Goal: Information Seeking & Learning: Compare options

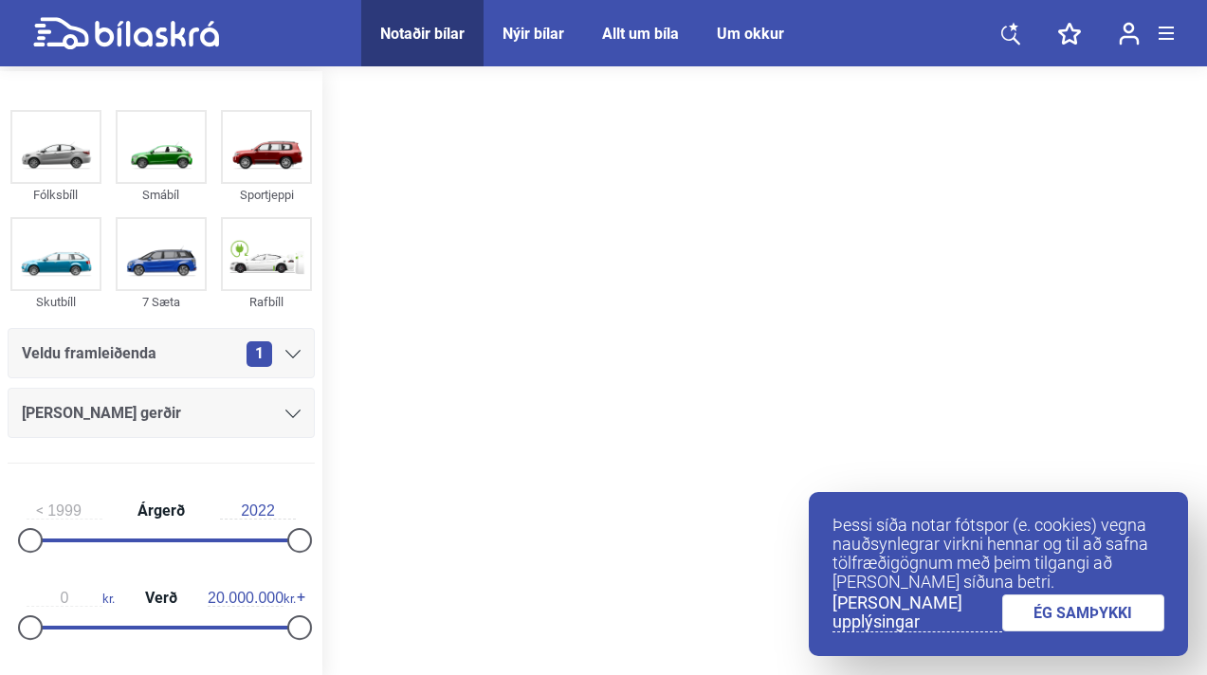
click at [1086, 595] on link "ÉG SAMÞYKKI" at bounding box center [1083, 612] width 163 height 37
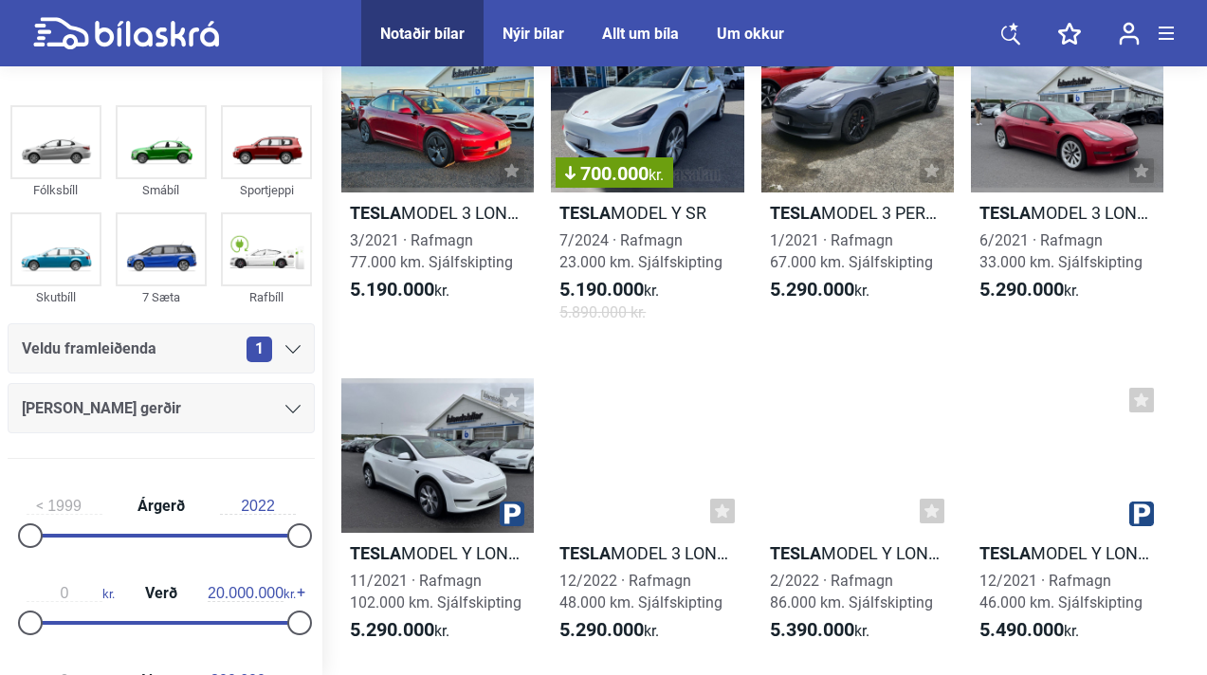
scroll to position [1108, 0]
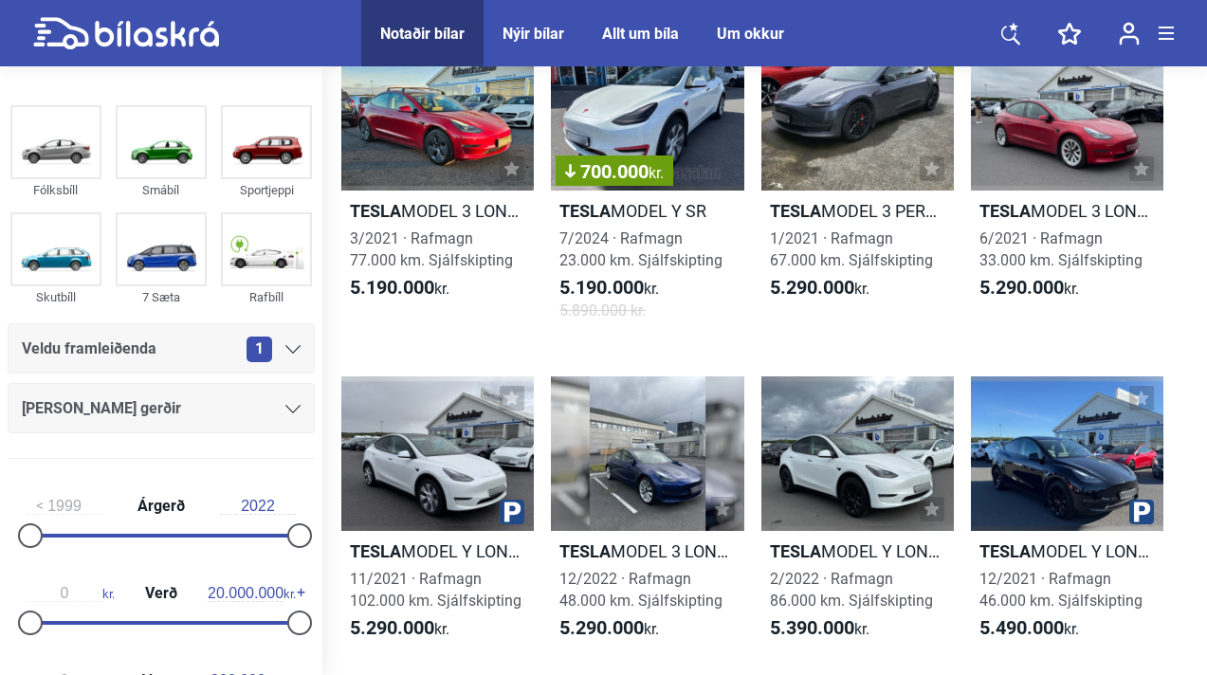
click at [226, 409] on div "[PERSON_NAME] gerðir" at bounding box center [161, 408] width 279 height 27
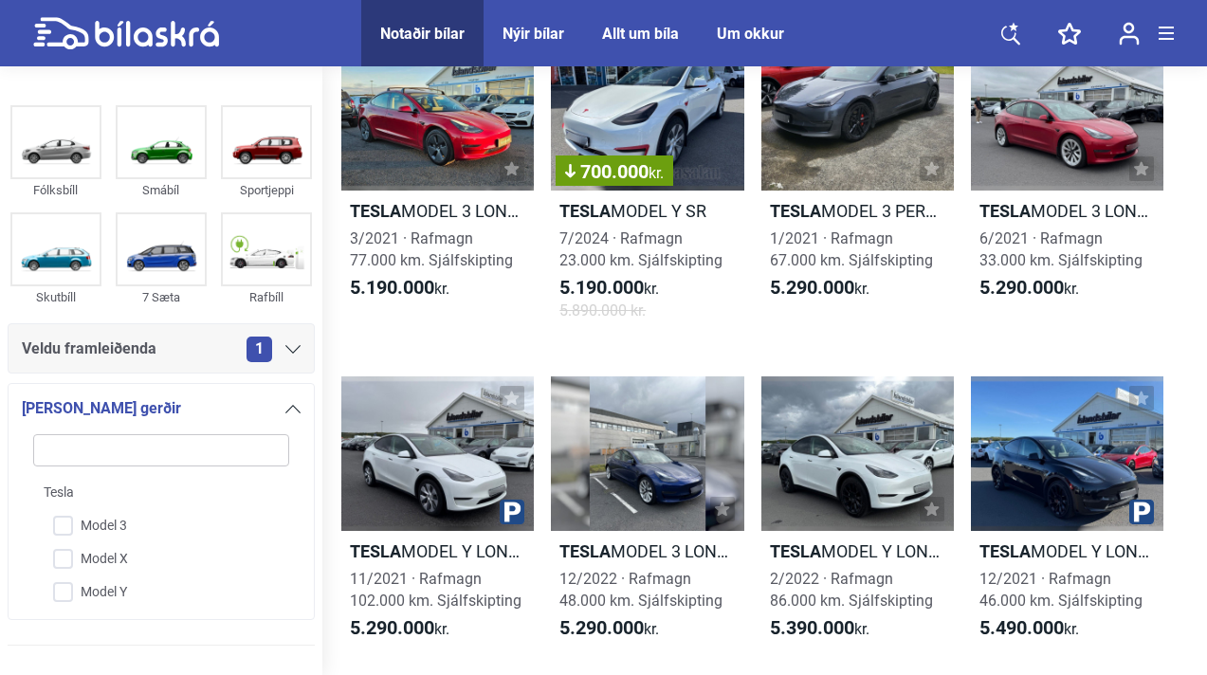
scroll to position [313, 0]
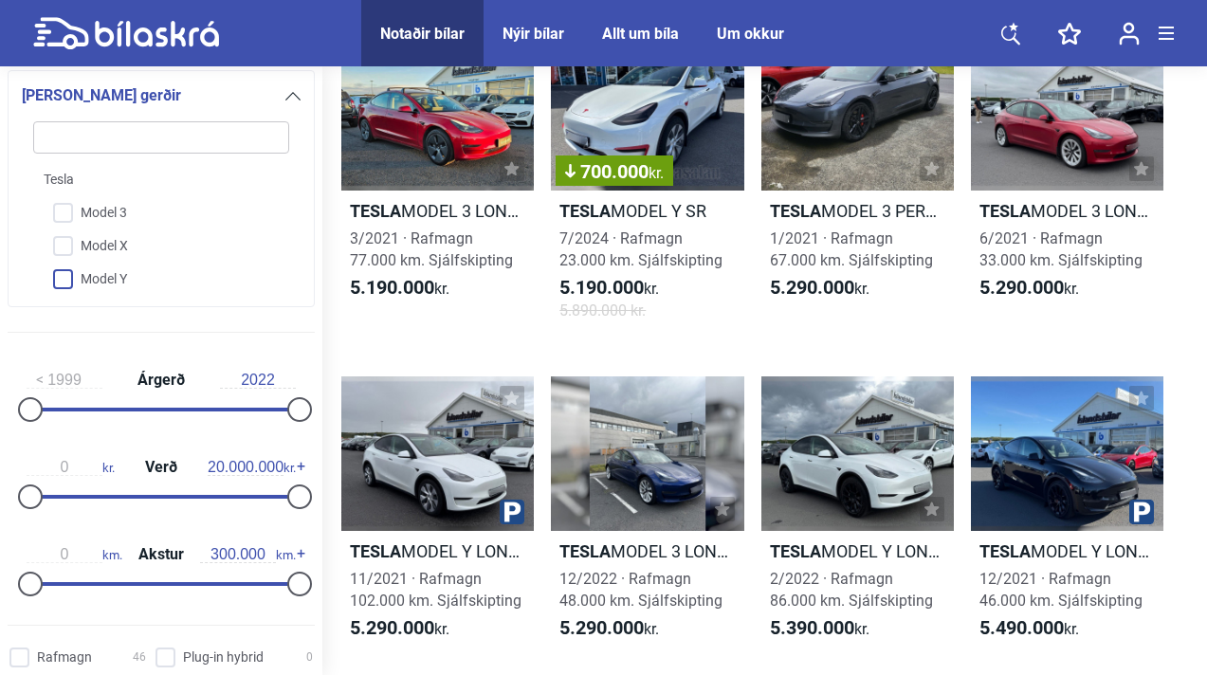
click at [66, 276] on input "Model Y" at bounding box center [149, 280] width 258 height 33
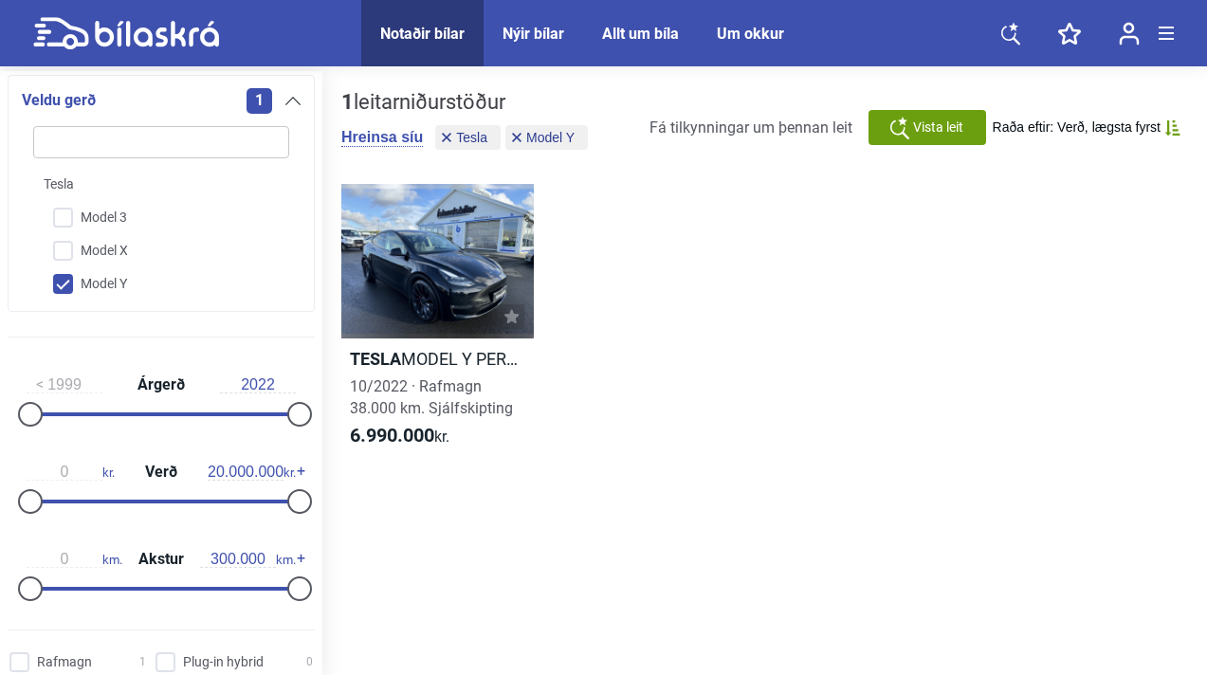
click at [70, 280] on input "Model Y" at bounding box center [149, 284] width 258 height 33
checkbox input "false"
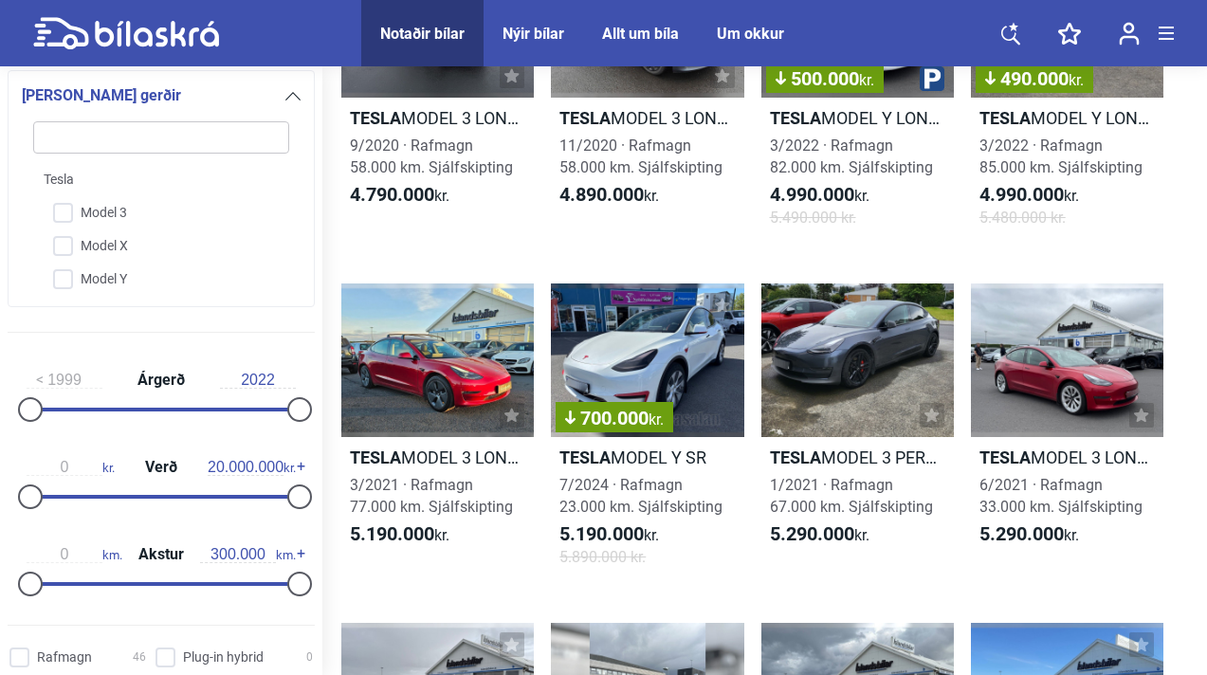
scroll to position [915, 0]
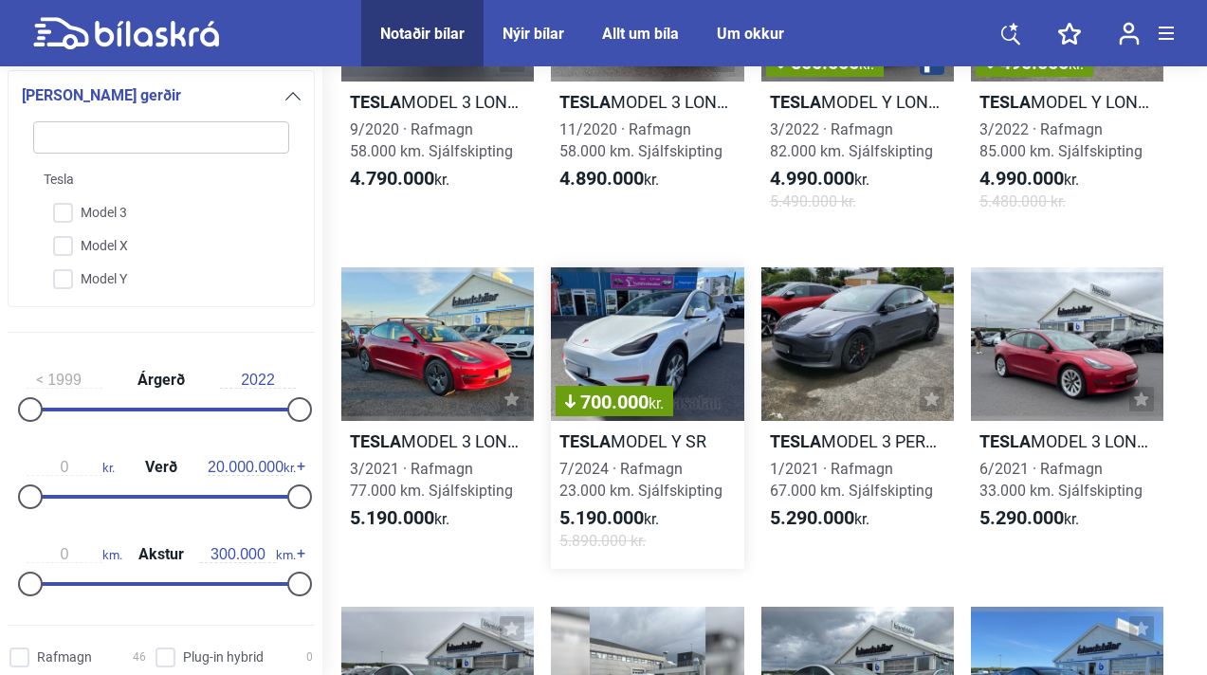
click at [684, 347] on div "700.000 kr." at bounding box center [647, 344] width 192 height 155
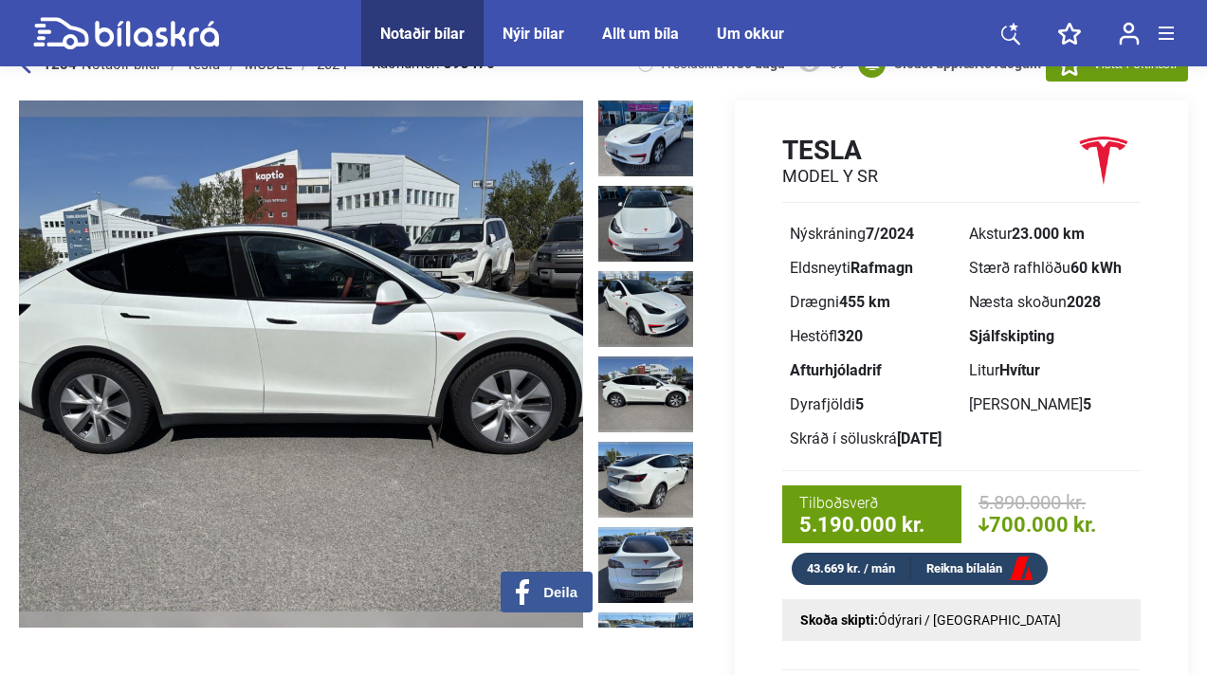
scroll to position [37, 0]
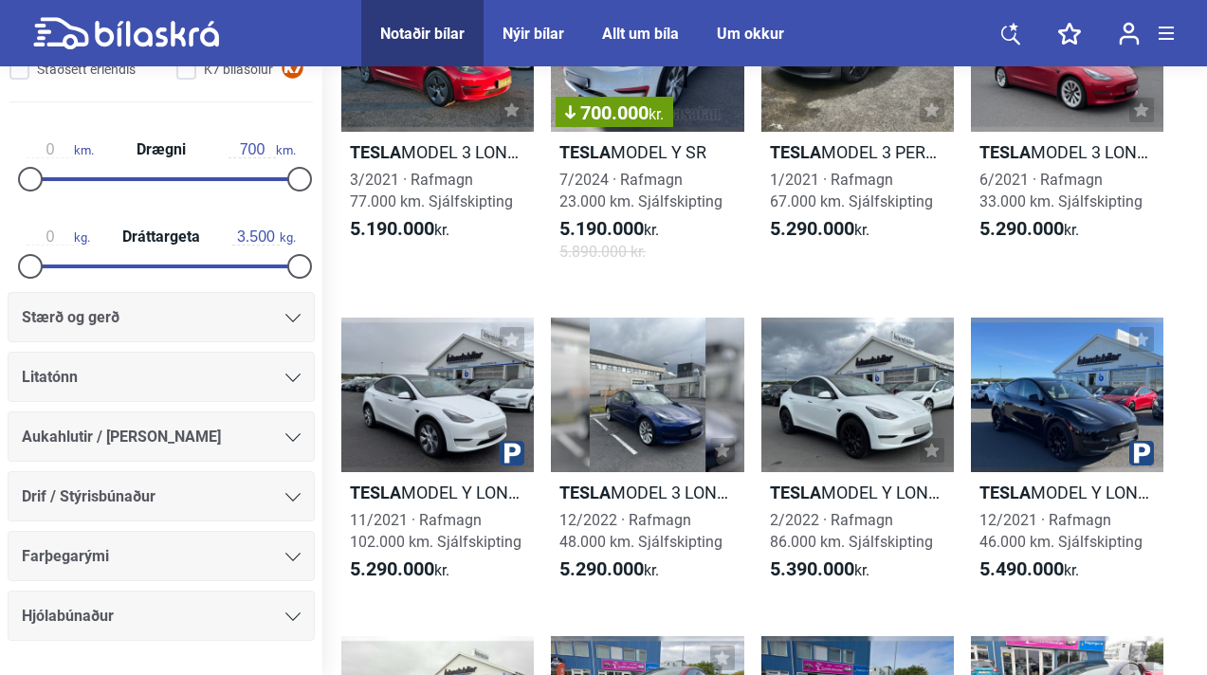
scroll to position [1001, 0]
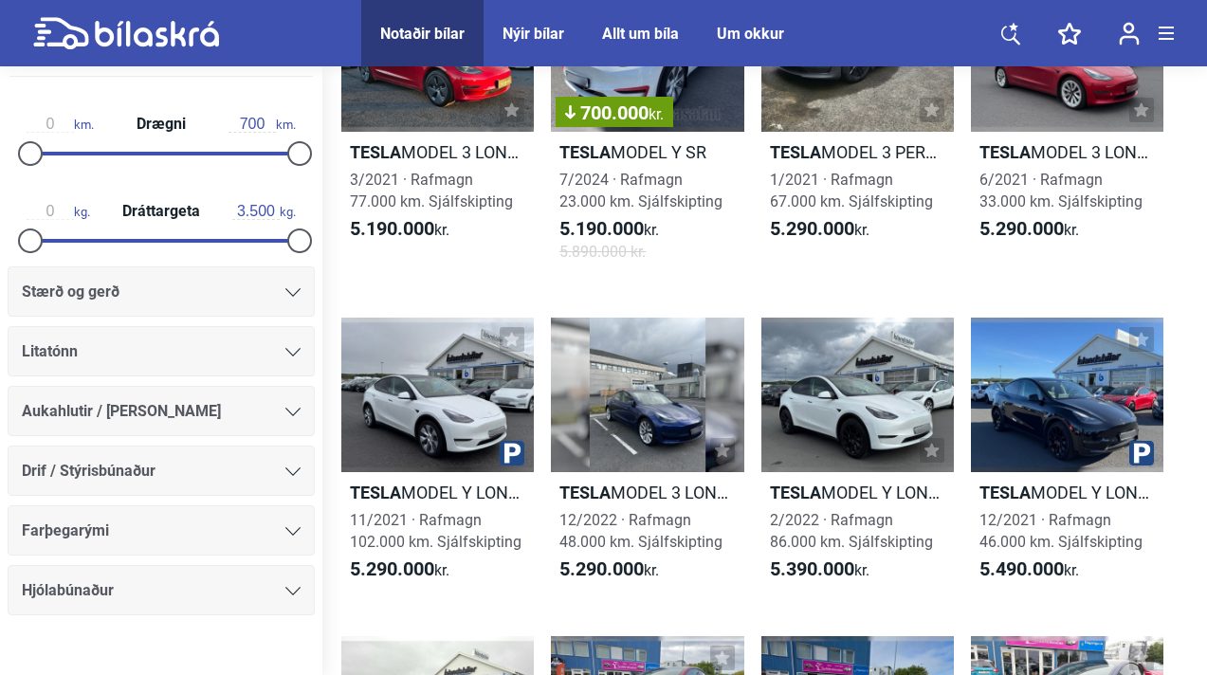
click at [285, 350] on icon at bounding box center [292, 352] width 15 height 9
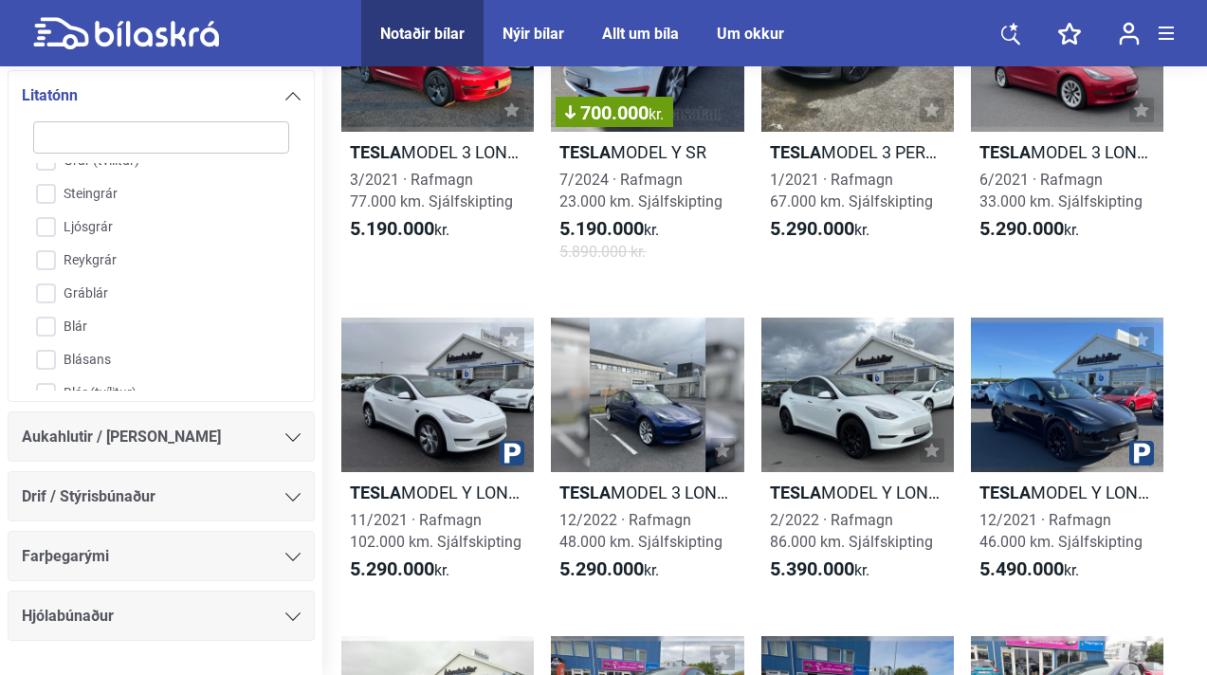
scroll to position [268, 0]
click at [285, 93] on icon at bounding box center [292, 96] width 15 height 9
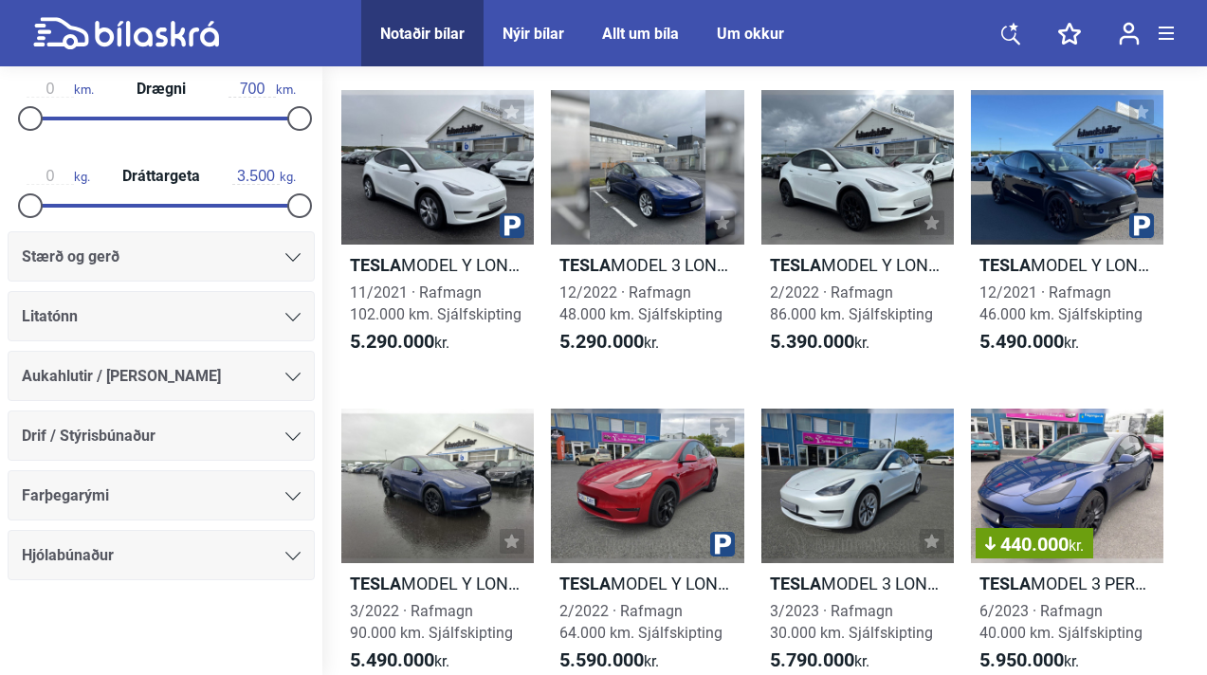
scroll to position [1412, 0]
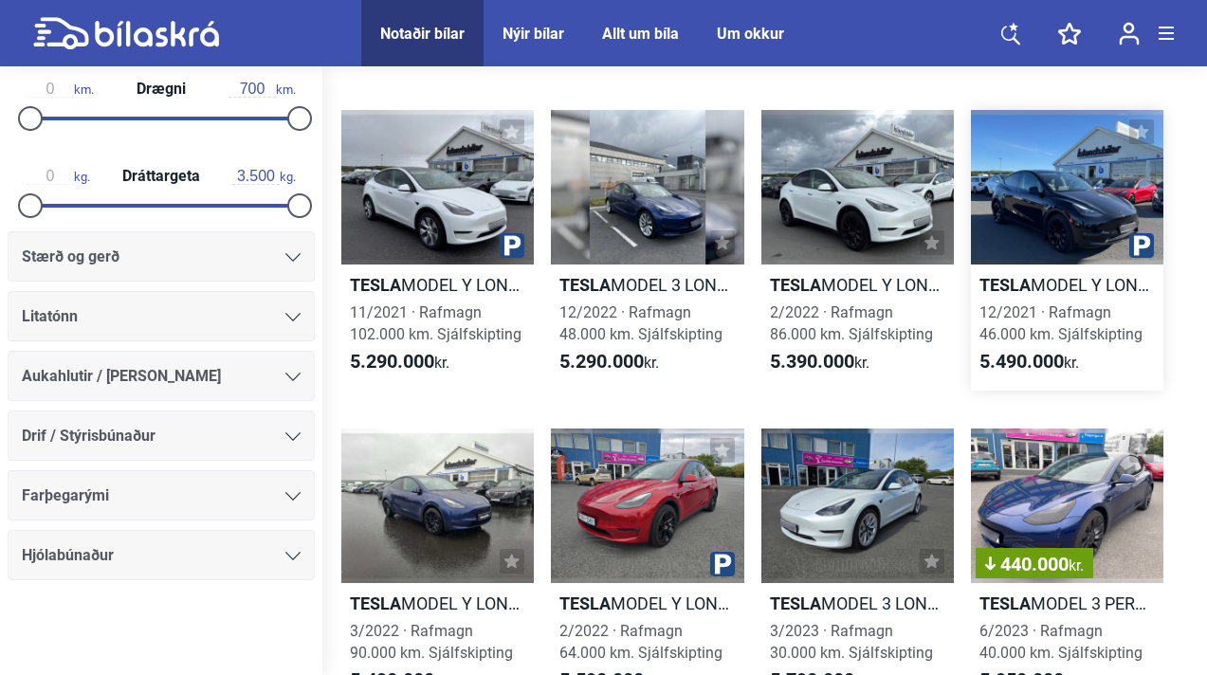
click at [1097, 221] on div at bounding box center [1067, 187] width 192 height 155
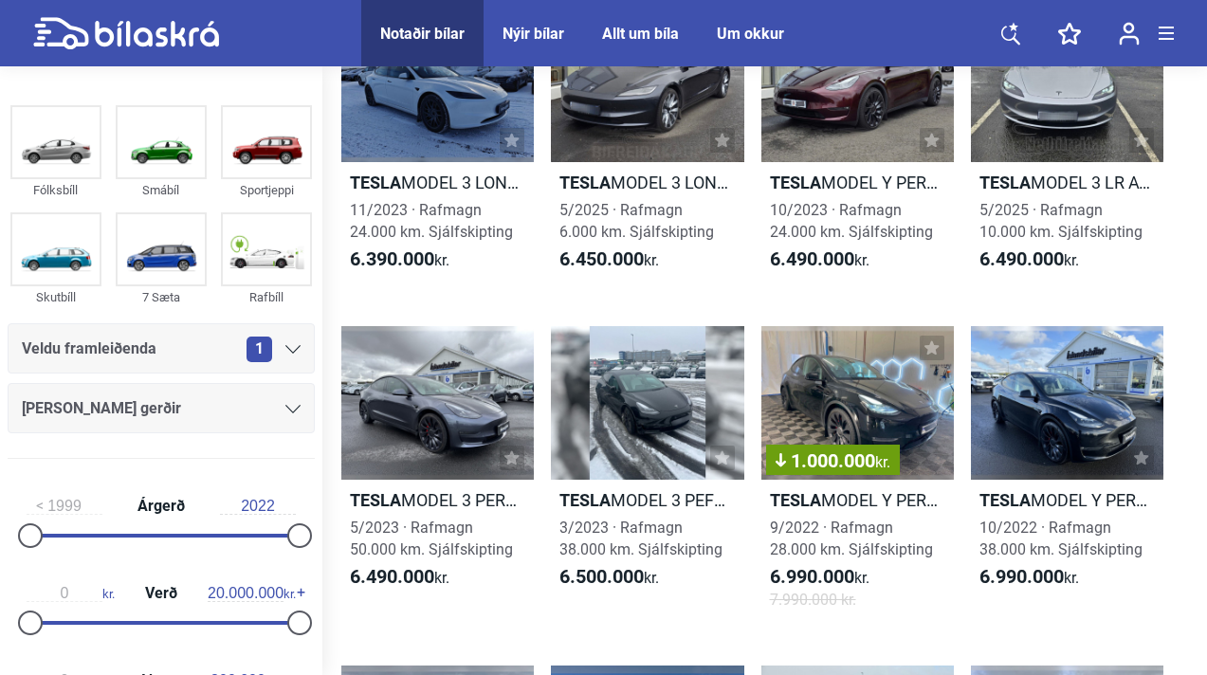
scroll to position [2574, 0]
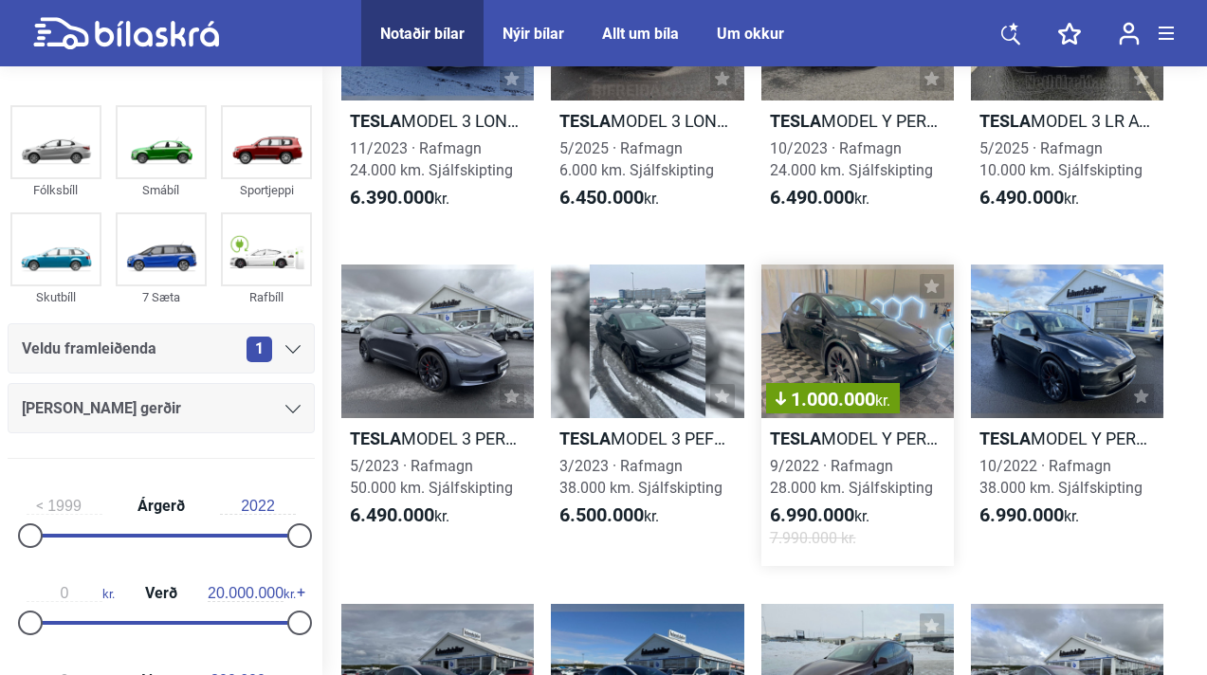
click at [911, 429] on h2 "Tesla MODEL Y PERFORMANCE FSD" at bounding box center [857, 439] width 192 height 22
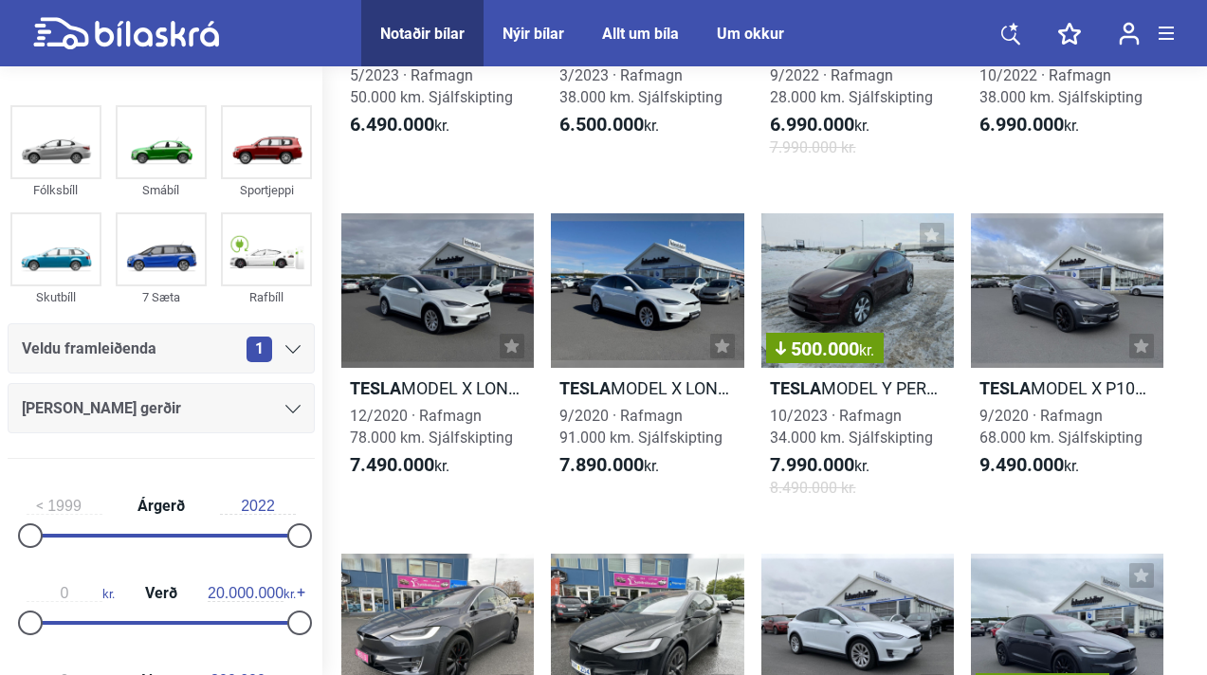
scroll to position [2969, 0]
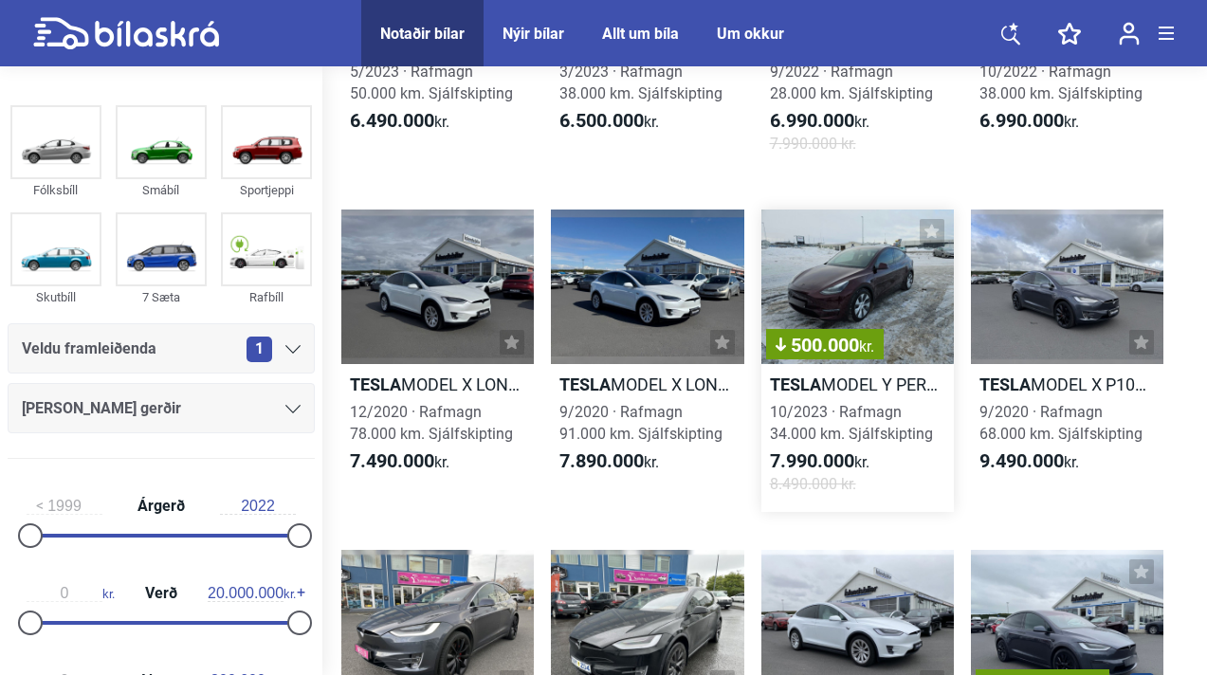
click at [901, 390] on h2 "Tesla MODEL Y PERFORMANCE" at bounding box center [857, 385] width 192 height 22
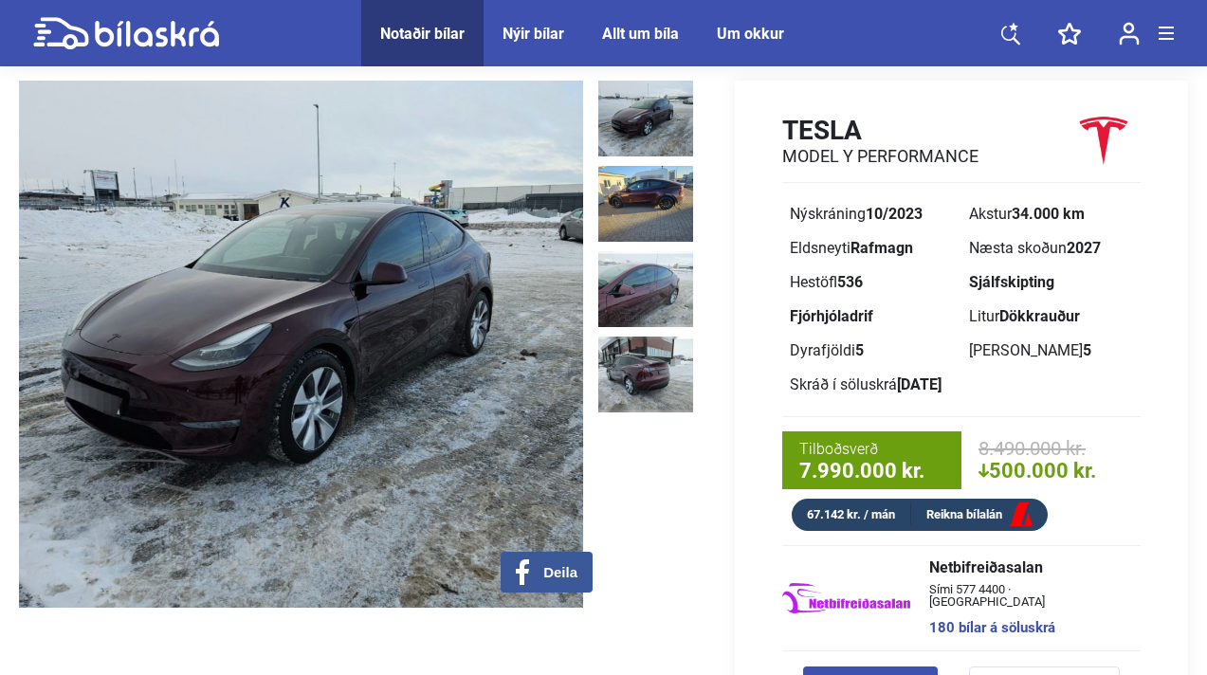
scroll to position [82, 0]
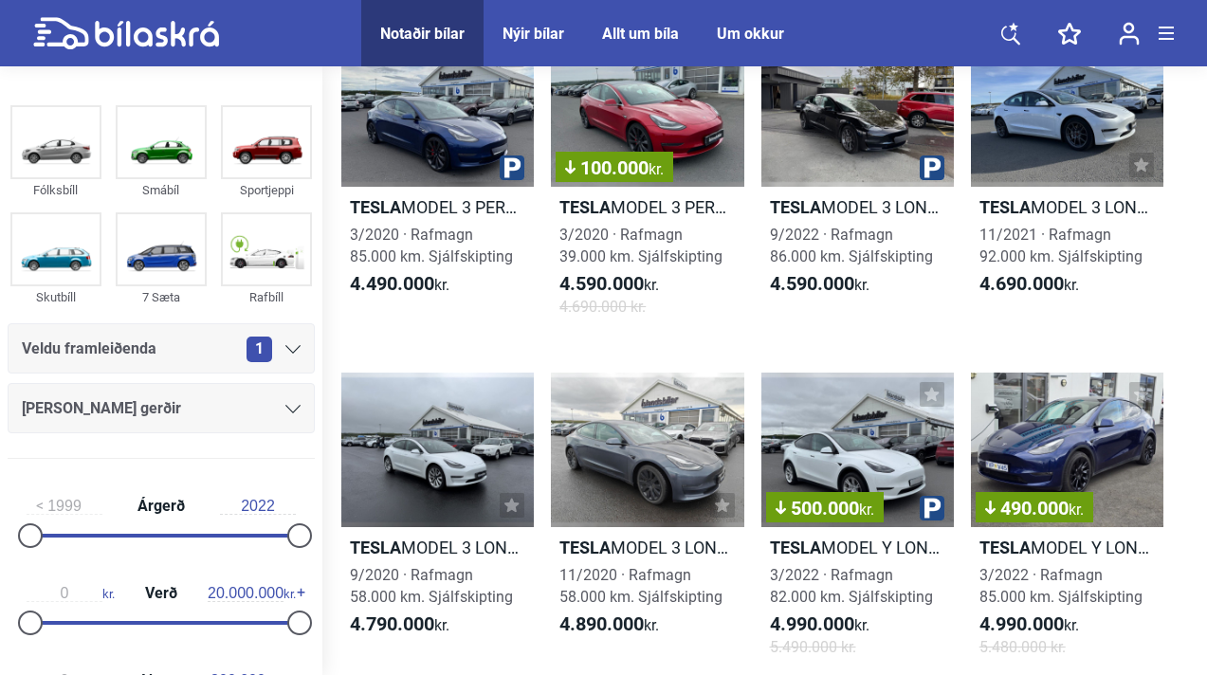
scroll to position [474, 0]
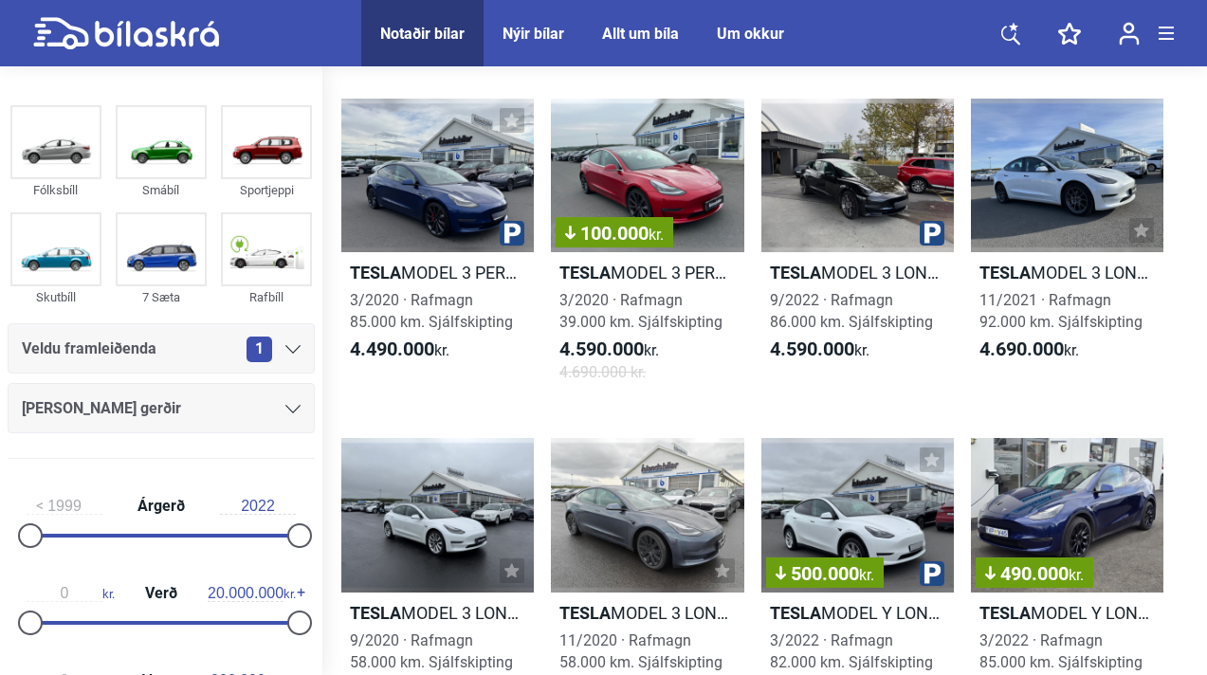
scroll to position [395, 0]
